Goal: Obtain resource: Download file/media

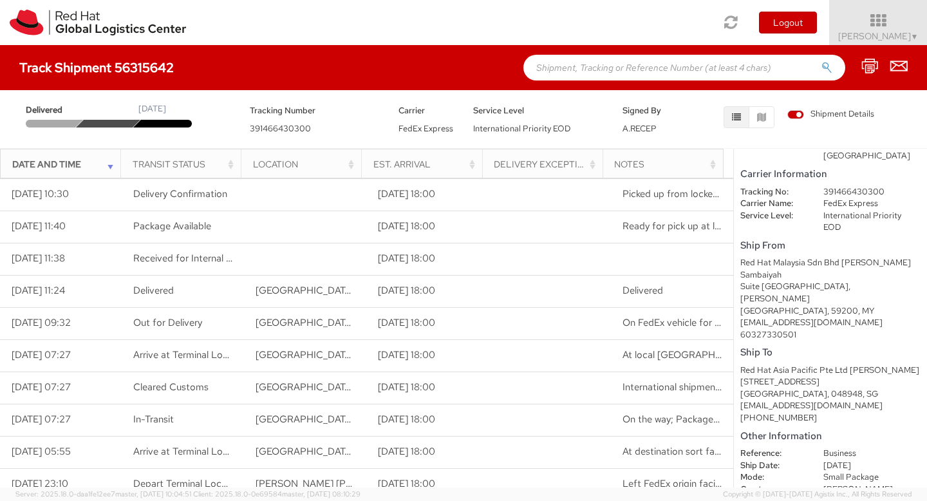
scroll to position [70, 0]
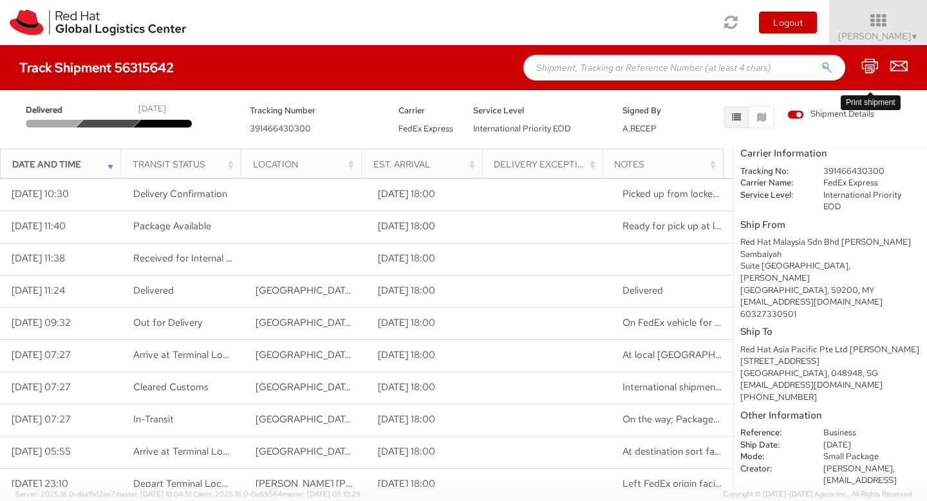
click at [871, 58] on icon at bounding box center [869, 66] width 17 height 16
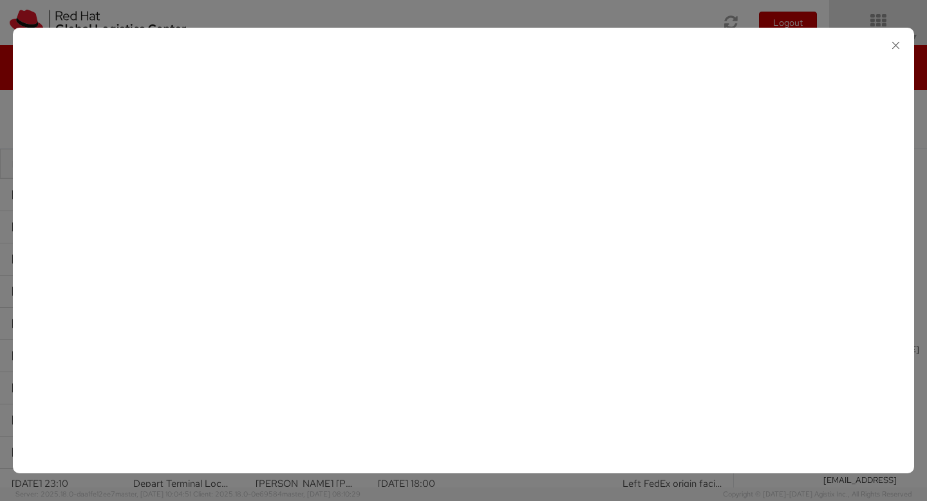
click at [891, 44] on icon "button" at bounding box center [895, 45] width 19 height 19
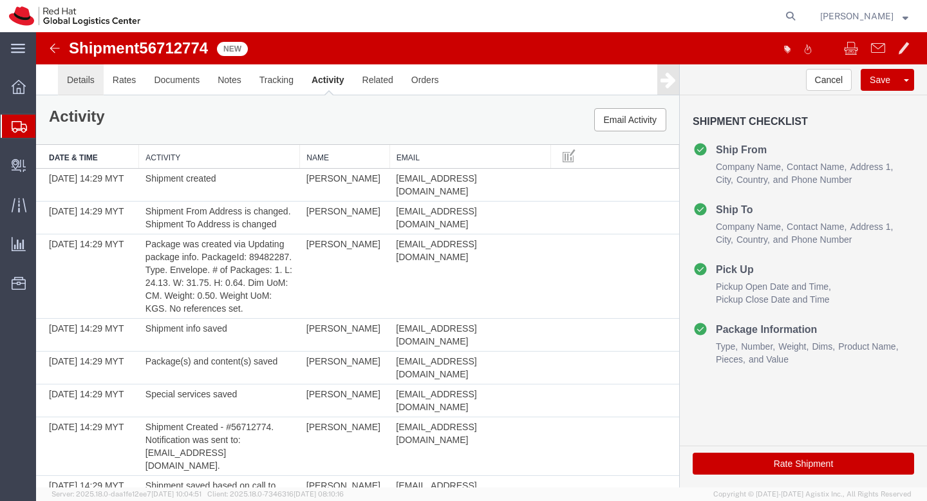
click at [95, 91] on link "Details" at bounding box center [81, 79] width 46 height 31
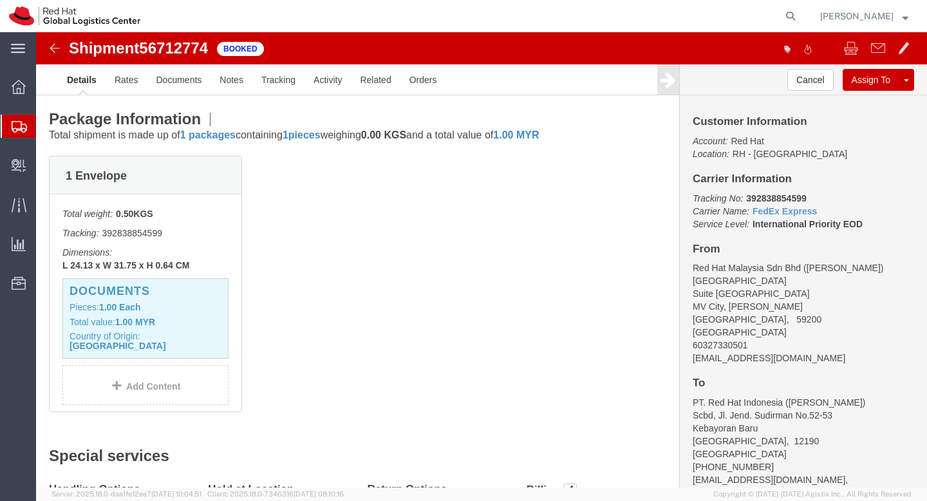
scroll to position [483, 0]
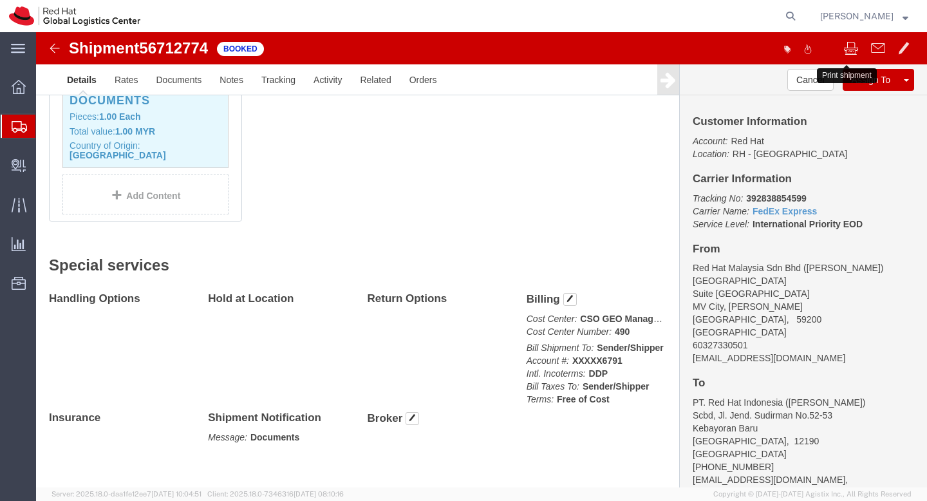
click span
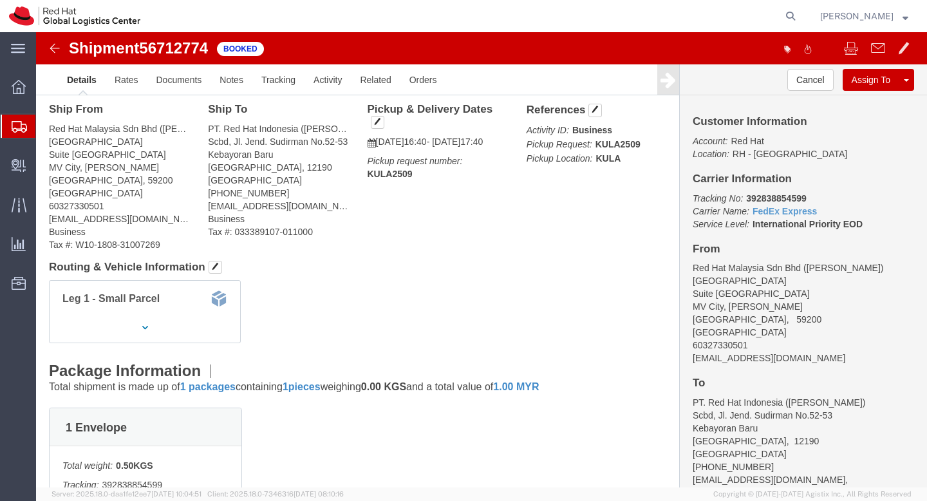
scroll to position [0, 0]
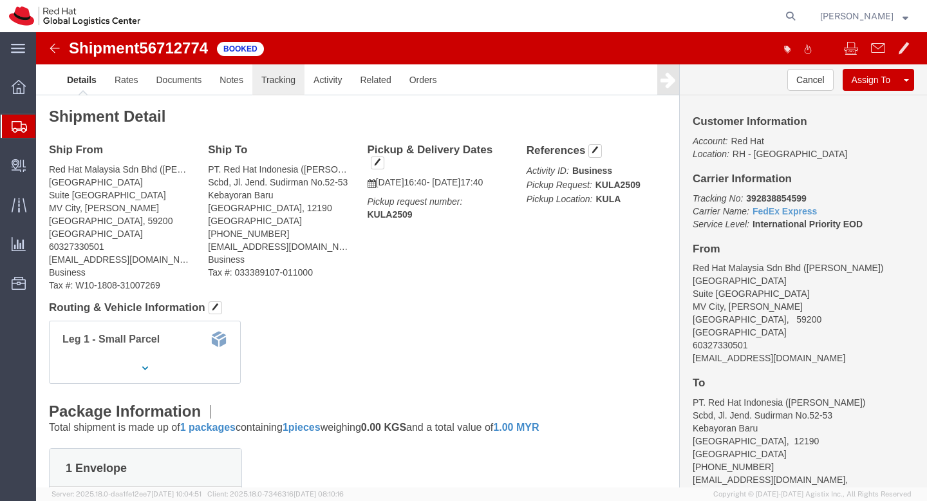
click link "Tracking"
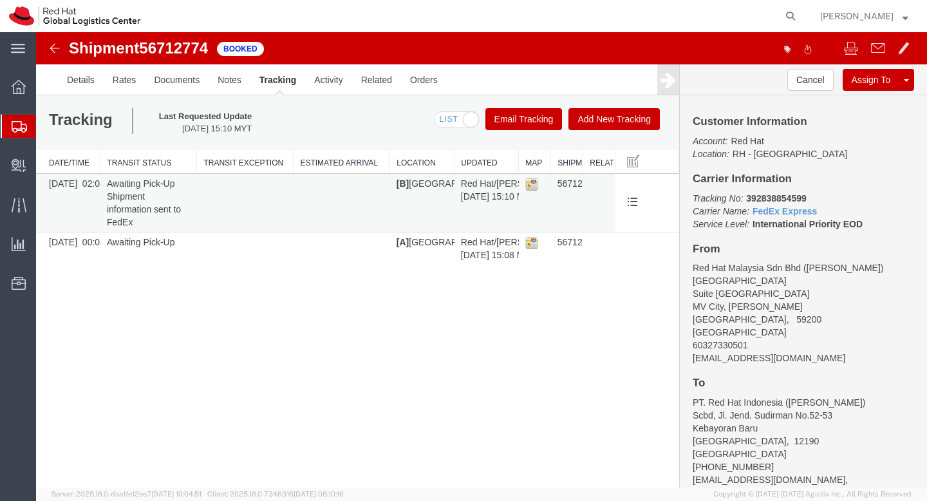
click at [239, 203] on td at bounding box center [245, 203] width 97 height 59
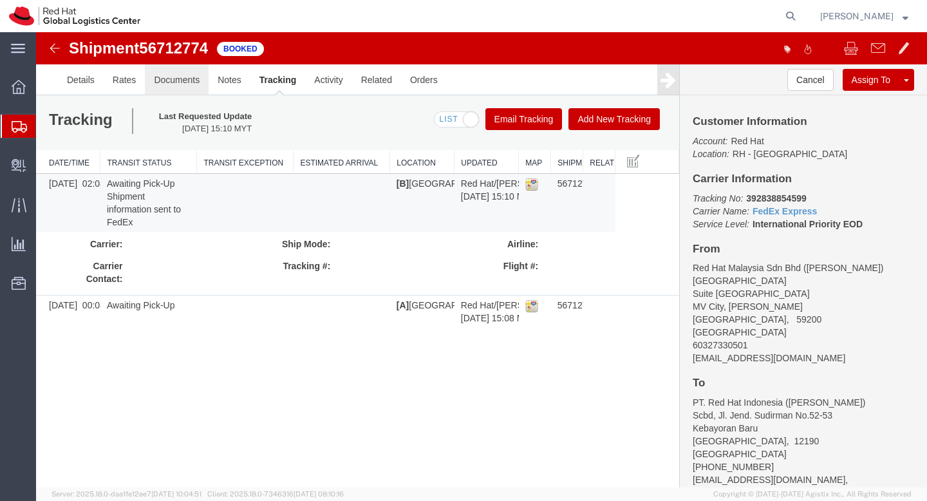
click at [183, 86] on link "Documents" at bounding box center [177, 79] width 64 height 31
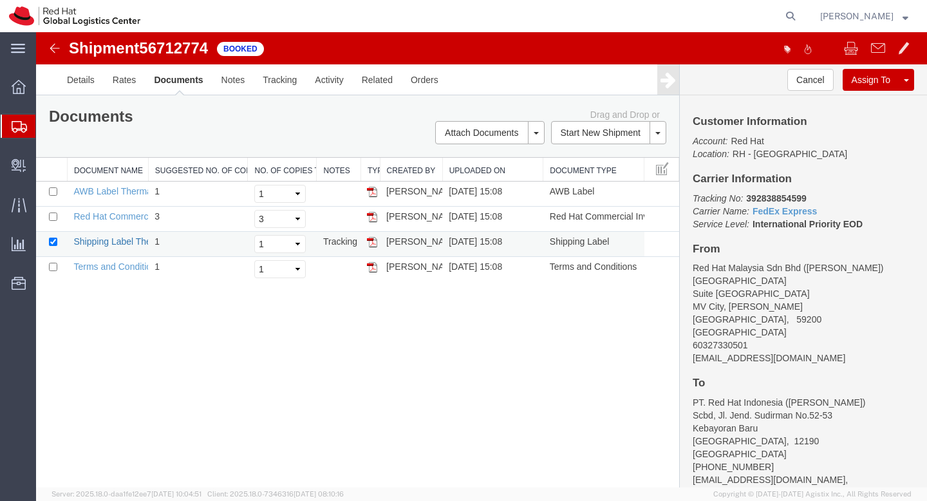
click at [138, 242] on link "Shipping Label Thermal" at bounding box center [121, 241] width 95 height 10
click at [97, 244] on link "Shipping Label Thermal" at bounding box center [121, 241] width 95 height 10
click at [429, 237] on td "Pallav Sen Gupta" at bounding box center [411, 244] width 62 height 25
click at [51, 241] on input "checkbox" at bounding box center [53, 241] width 8 height 8
checkbox input "false"
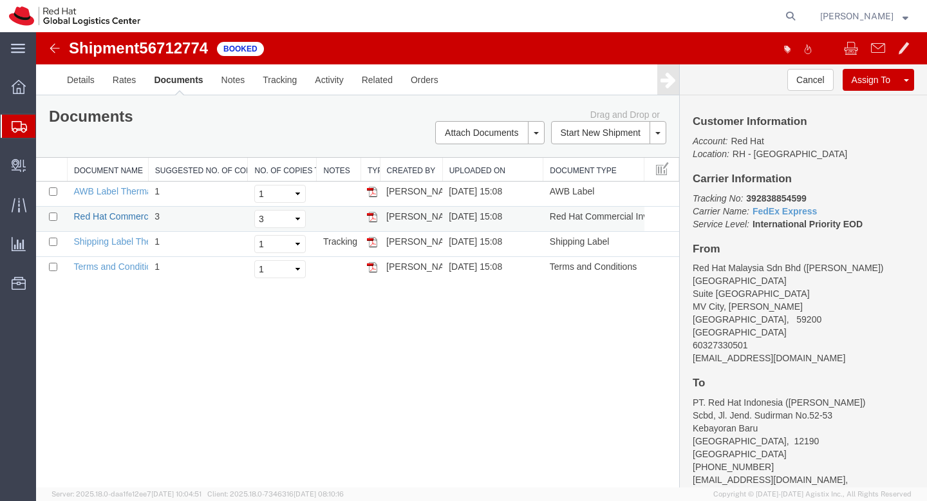
click at [102, 218] on link "Red Hat Commercial Invoice Thermal" at bounding box center [149, 216] width 150 height 10
click at [134, 194] on link "AWB Label Thermal" at bounding box center [114, 191] width 80 height 10
click at [88, 243] on link "Shipping Label Thermal" at bounding box center [121, 241] width 95 height 10
click at [122, 194] on link "AWB Label Thermal" at bounding box center [114, 191] width 80 height 10
